Goal: Obtain resource: Download file/media

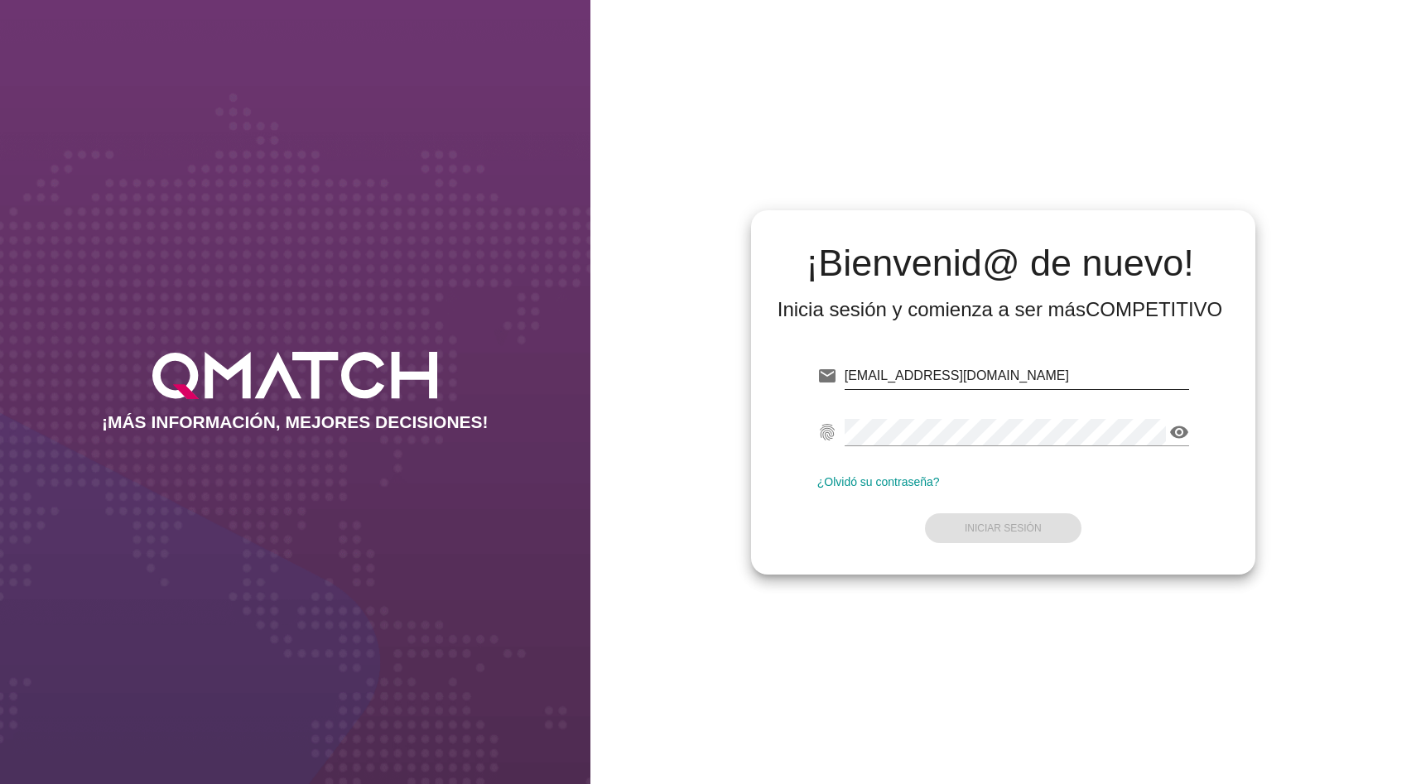
click at [957, 373] on input "[EMAIL_ADDRESS][DOMAIN_NAME]" at bounding box center [1017, 376] width 344 height 26
type input "[EMAIL_ADDRESS][DOMAIN_NAME]"
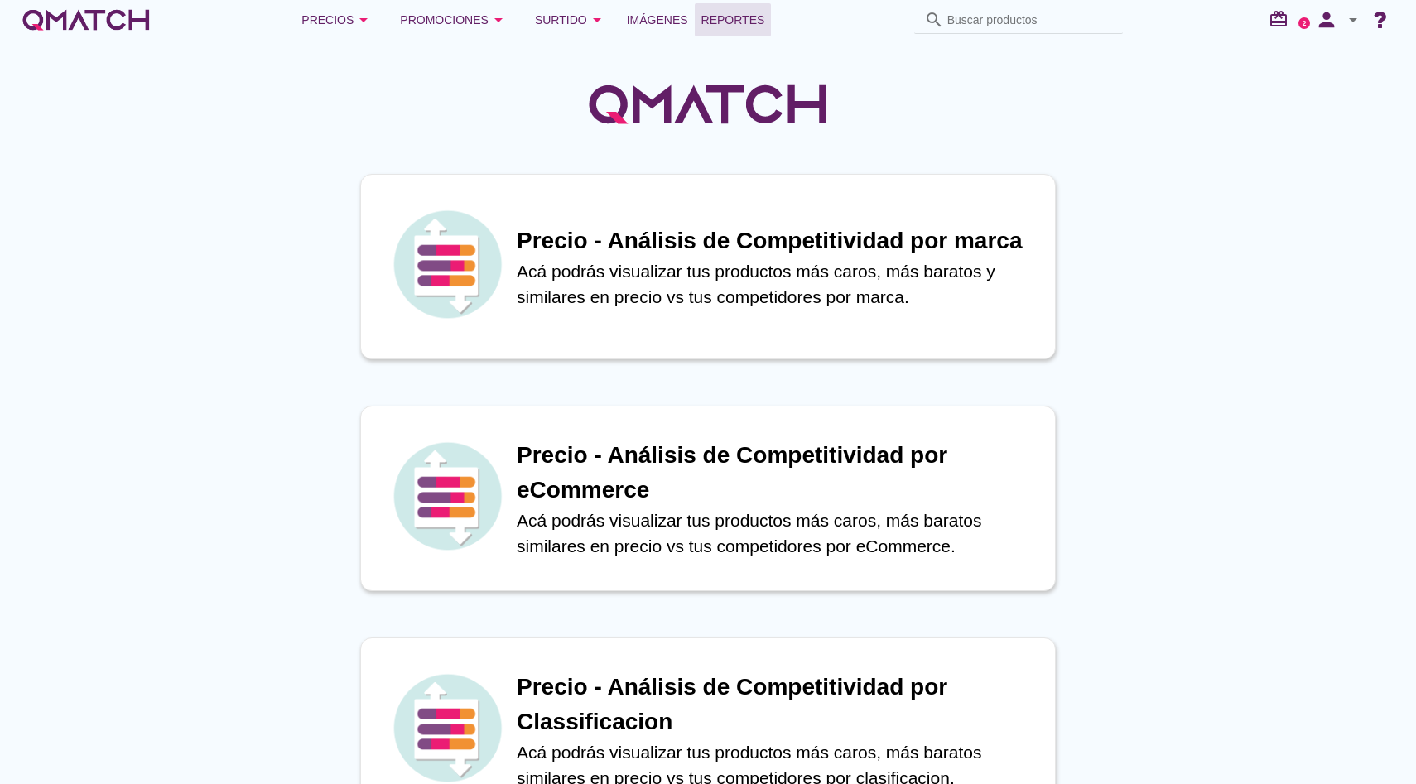
click at [761, 22] on span "Reportes" at bounding box center [733, 20] width 64 height 20
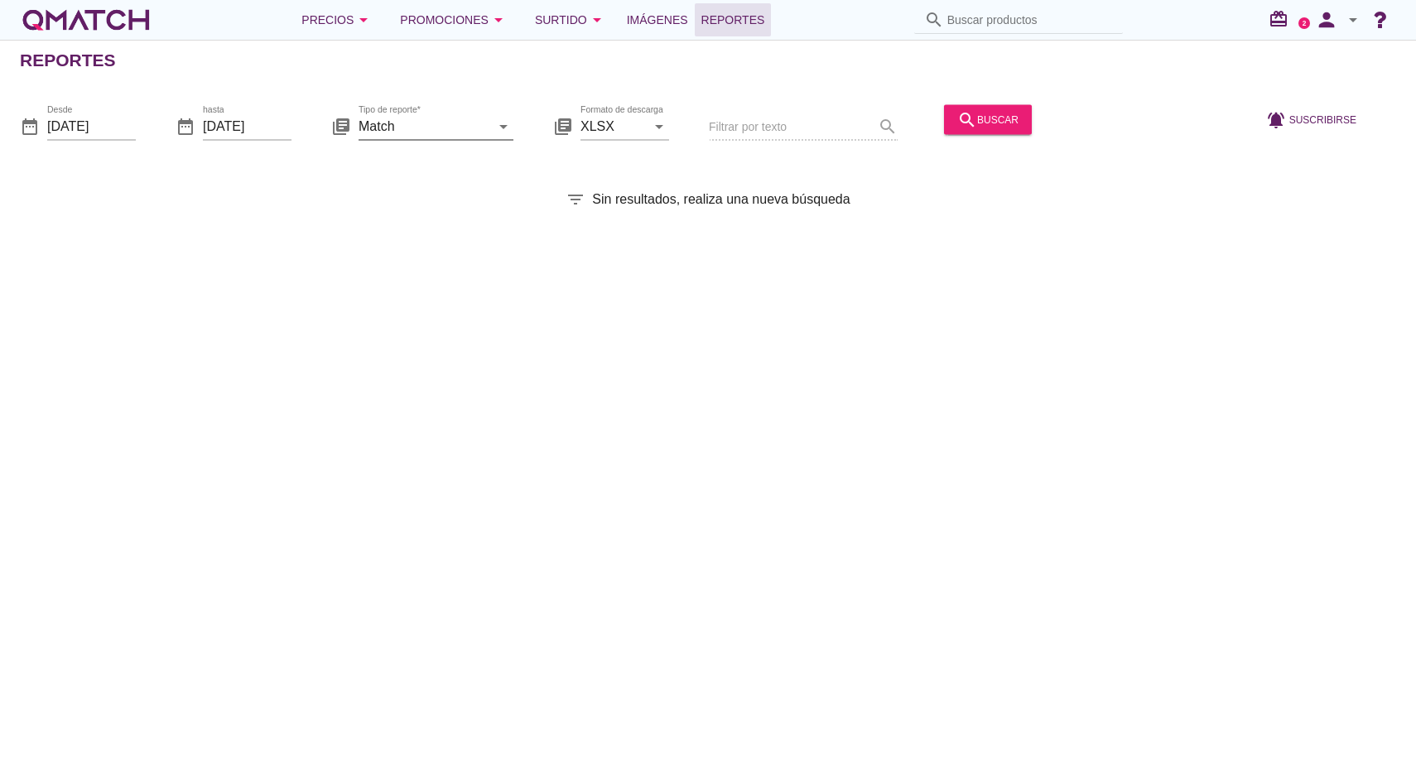
click at [413, 122] on input "Match" at bounding box center [425, 126] width 132 height 26
click at [405, 193] on div "Surtido" at bounding box center [459, 206] width 175 height 40
type input "Surtido"
click at [115, 123] on input "[DATE]" at bounding box center [91, 126] width 89 height 26
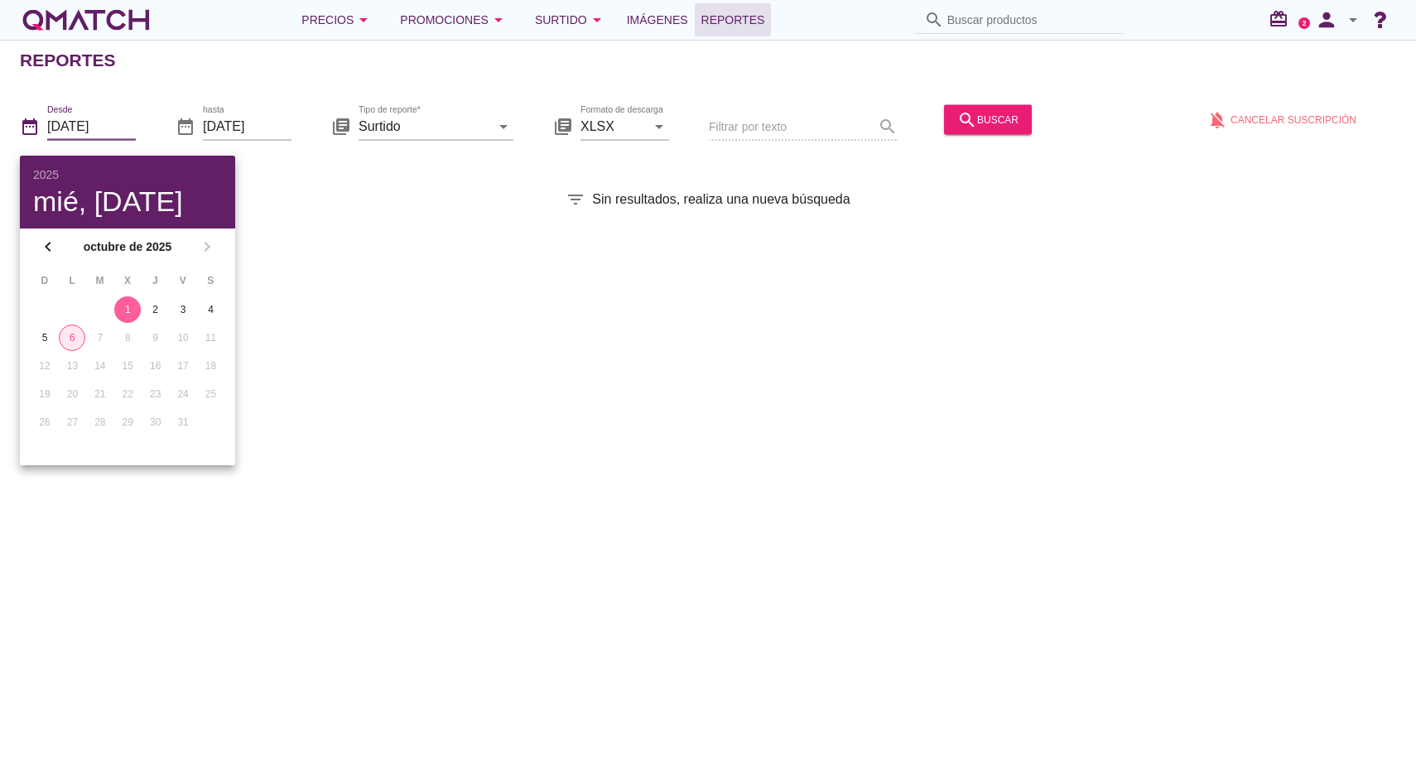
click at [81, 330] on button "6" at bounding box center [72, 338] width 26 height 26
type input "[DATE]"
click at [223, 123] on input "[DATE]" at bounding box center [247, 126] width 89 height 26
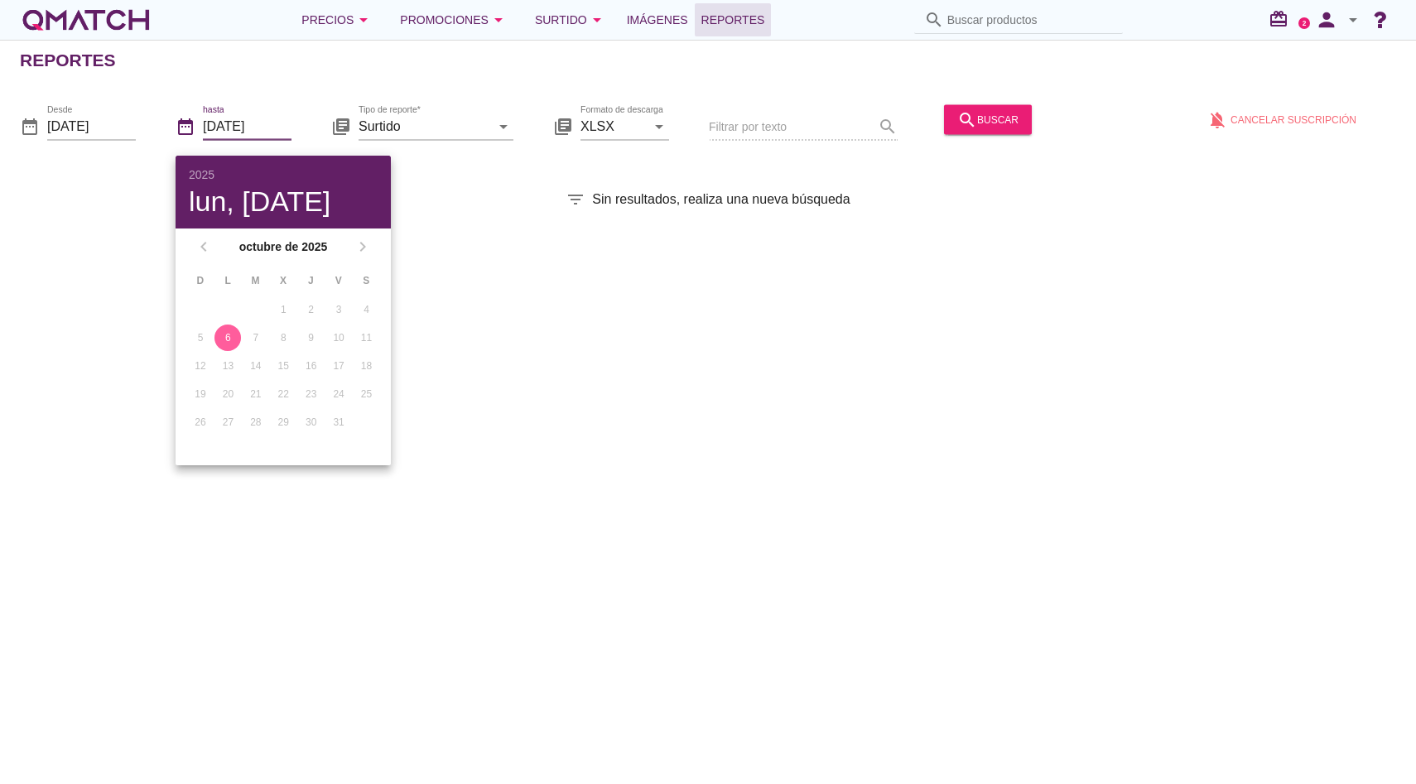
click at [225, 328] on button "6" at bounding box center [227, 338] width 26 height 26
click at [957, 111] on icon "search" at bounding box center [967, 119] width 20 height 20
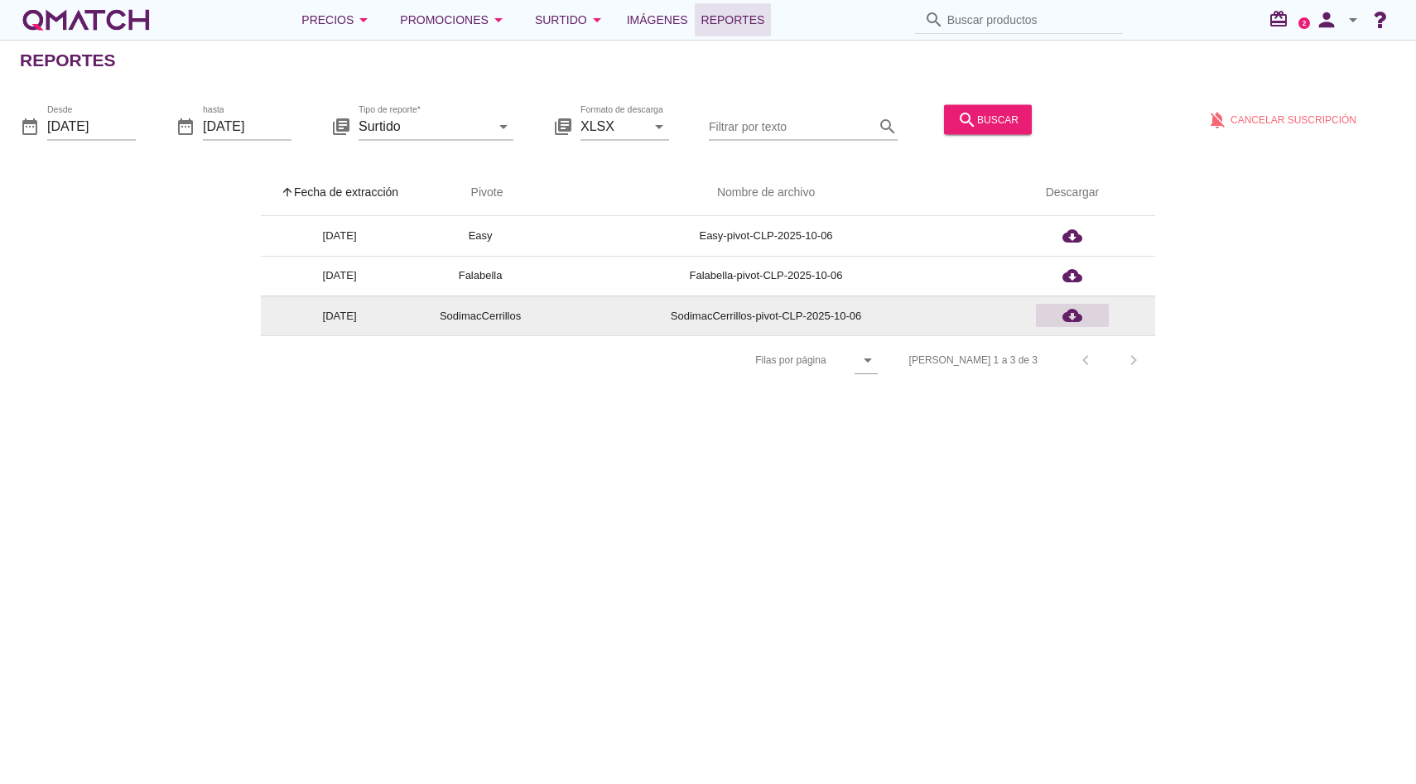
click at [1073, 306] on icon "cloud_download" at bounding box center [1072, 316] width 20 height 20
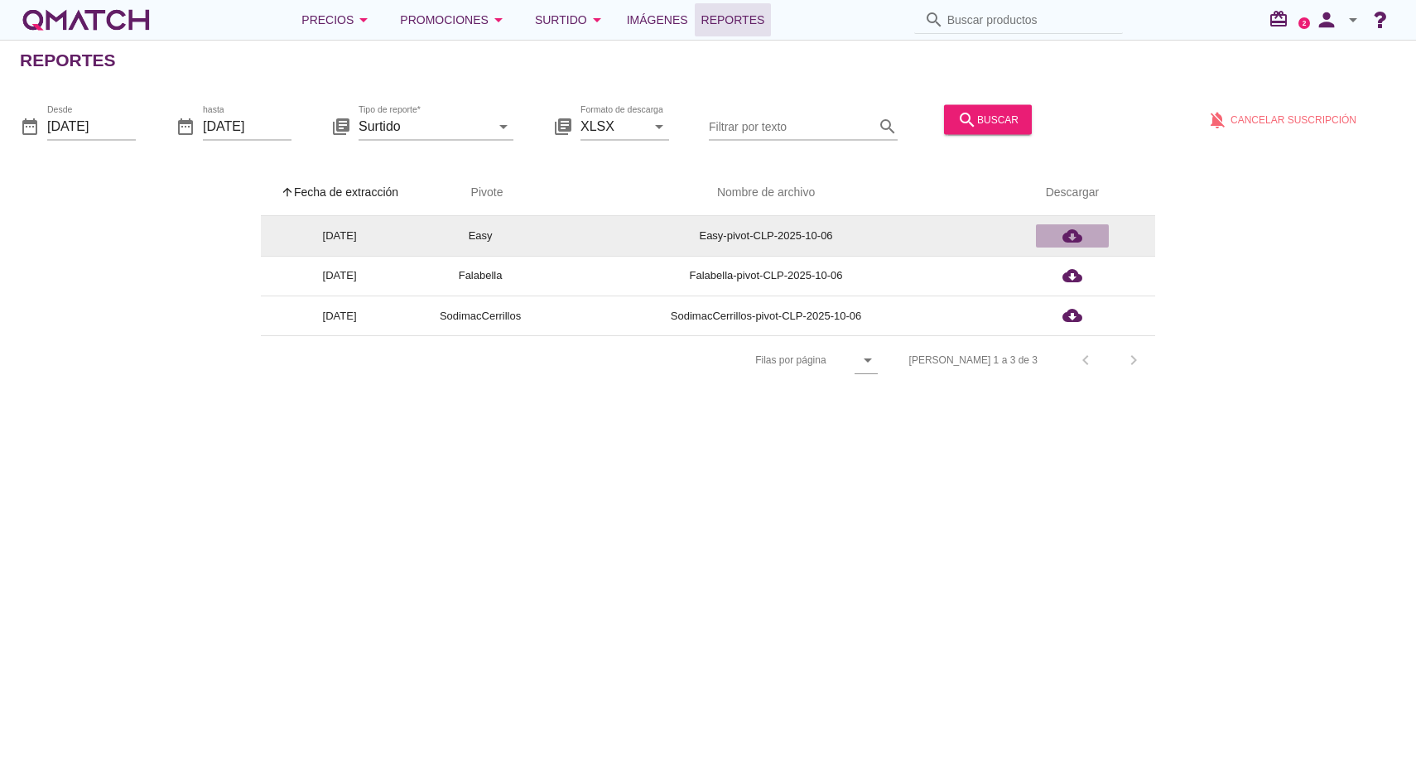
click at [1071, 235] on icon "cloud_download" at bounding box center [1072, 236] width 20 height 20
